Goal: Information Seeking & Learning: Learn about a topic

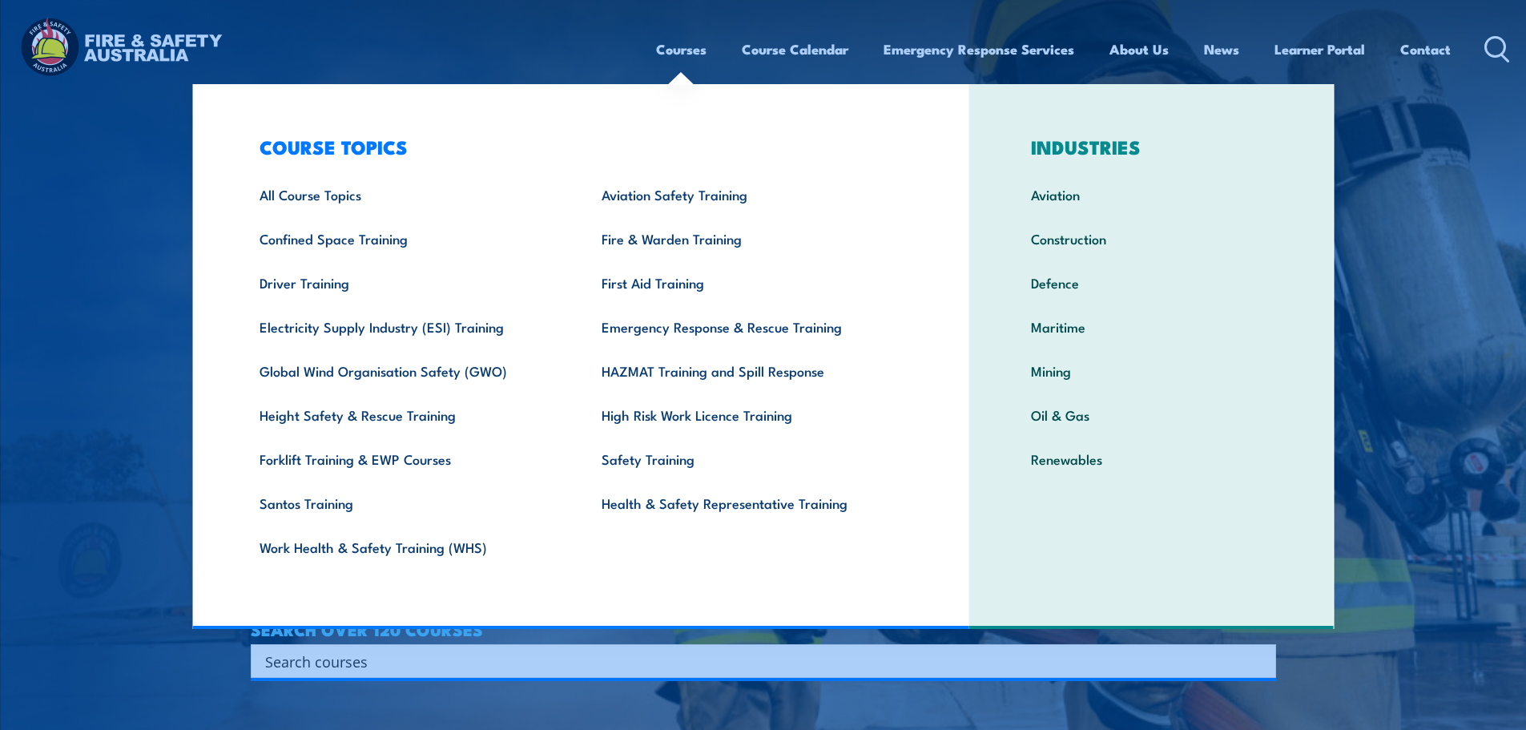
click at [456, 658] on input "Search input" at bounding box center [753, 661] width 976 height 24
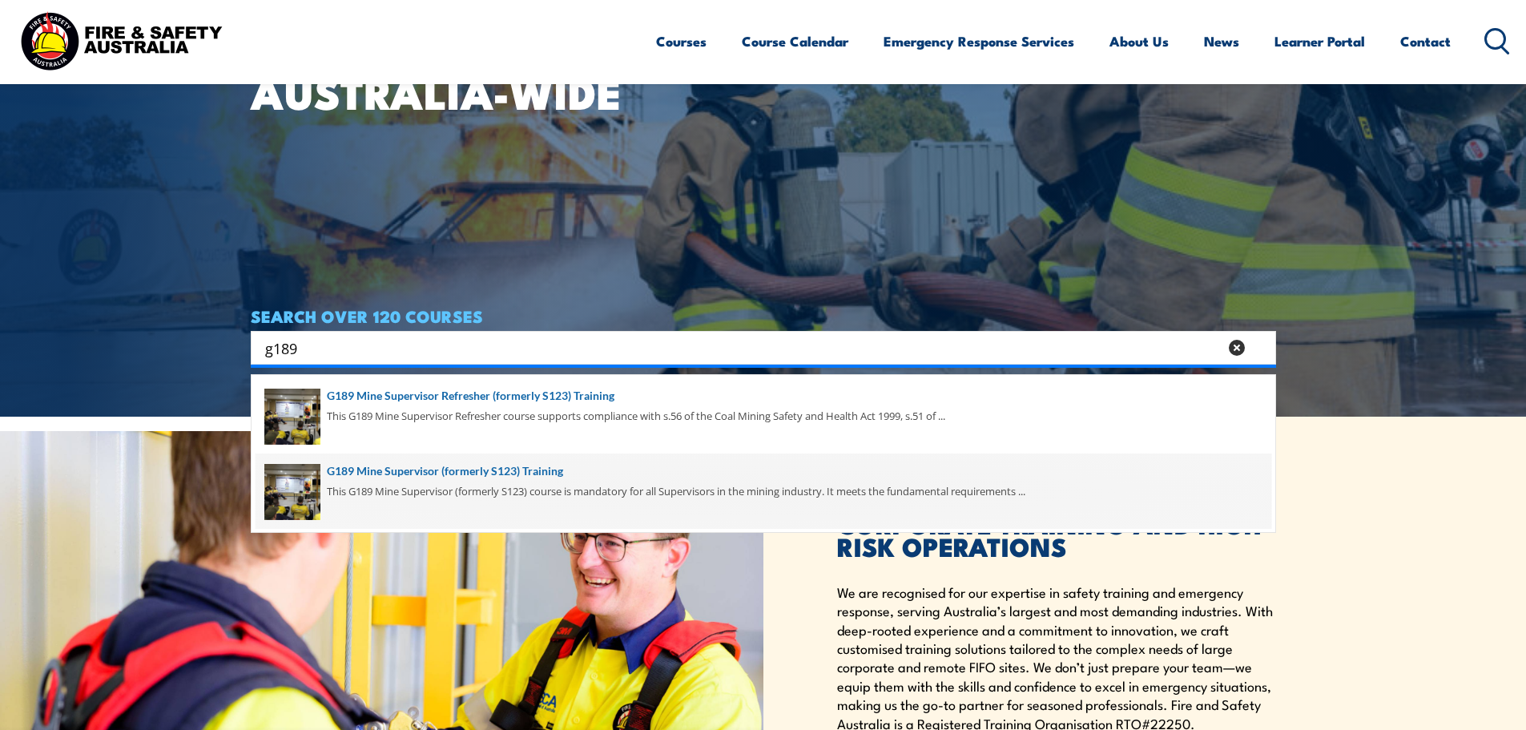
scroll to position [320, 0]
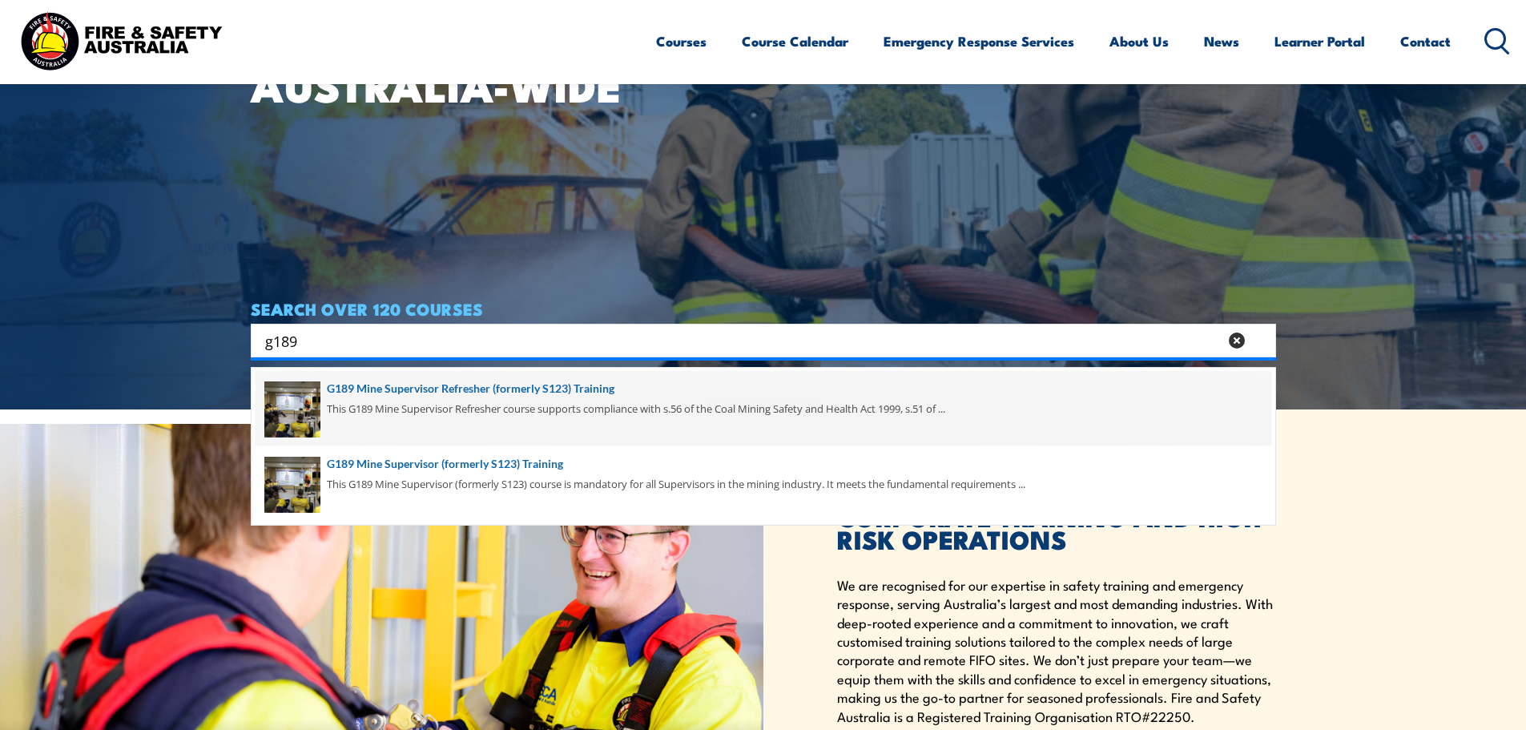
type input "g189"
click at [466, 394] on span at bounding box center [764, 408] width 1016 height 75
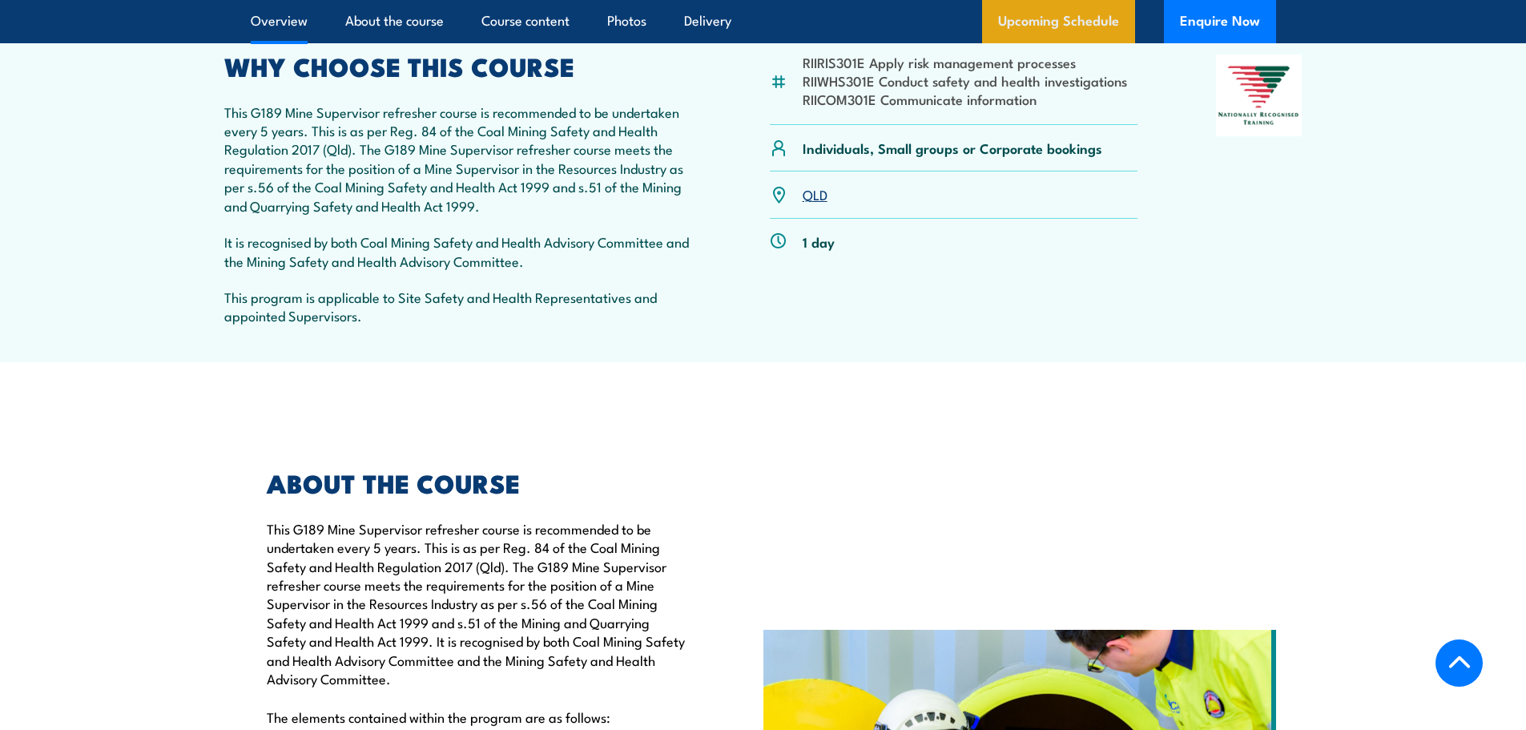
click at [1040, 26] on link "Upcoming Schedule" at bounding box center [1058, 21] width 153 height 43
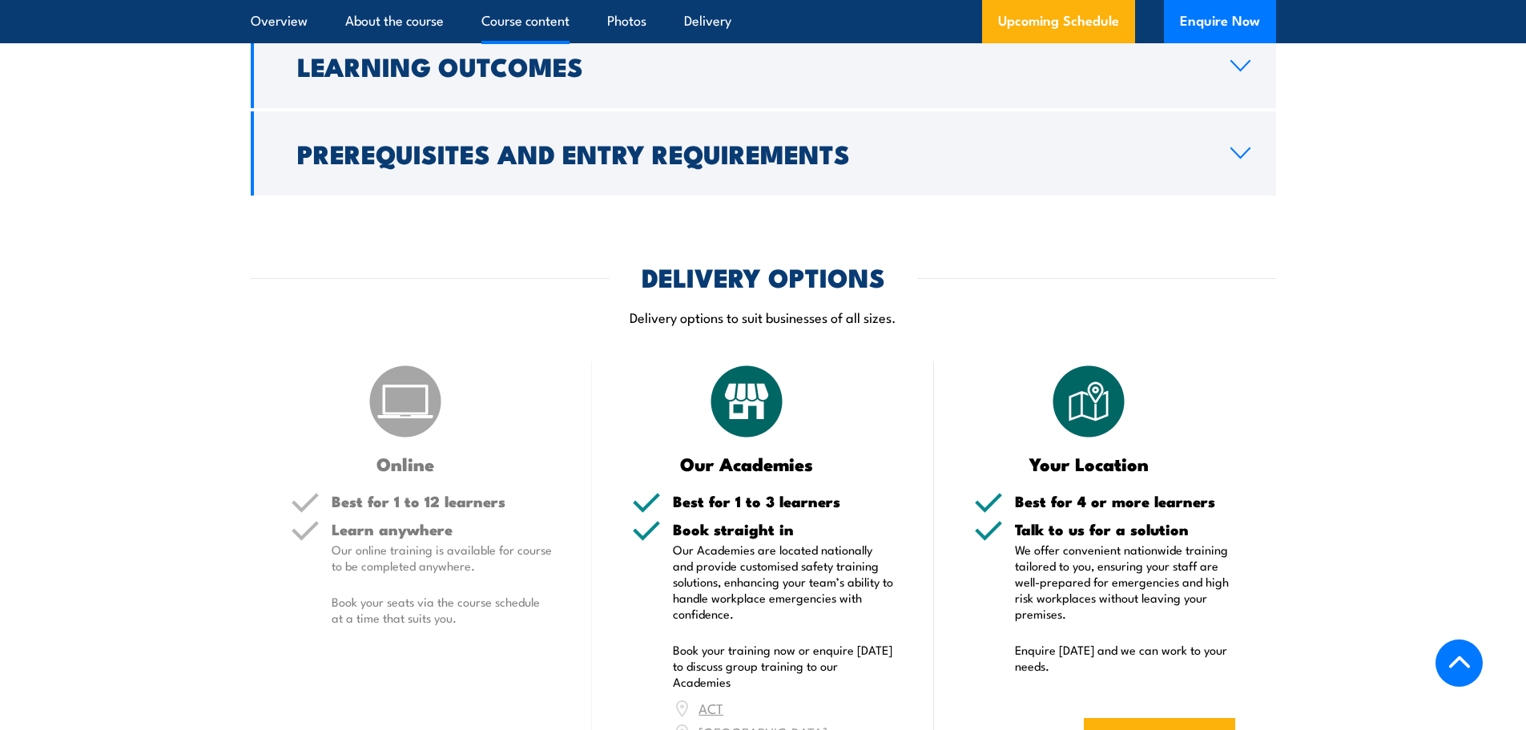
scroll to position [1811, 0]
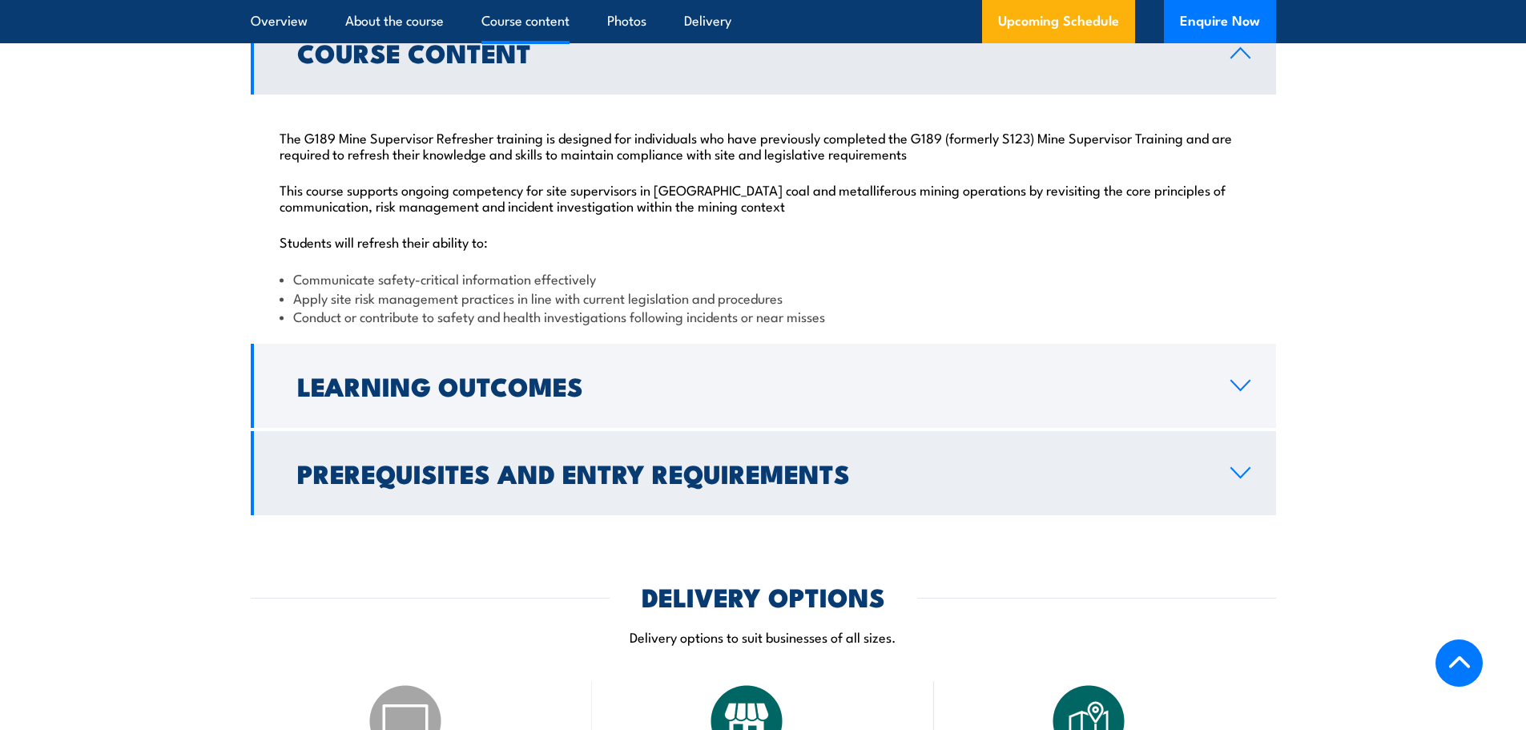
click at [400, 473] on h2 "Prerequisites and Entry Requirements" at bounding box center [750, 472] width 907 height 22
